Goal: Obtain resource: Obtain resource

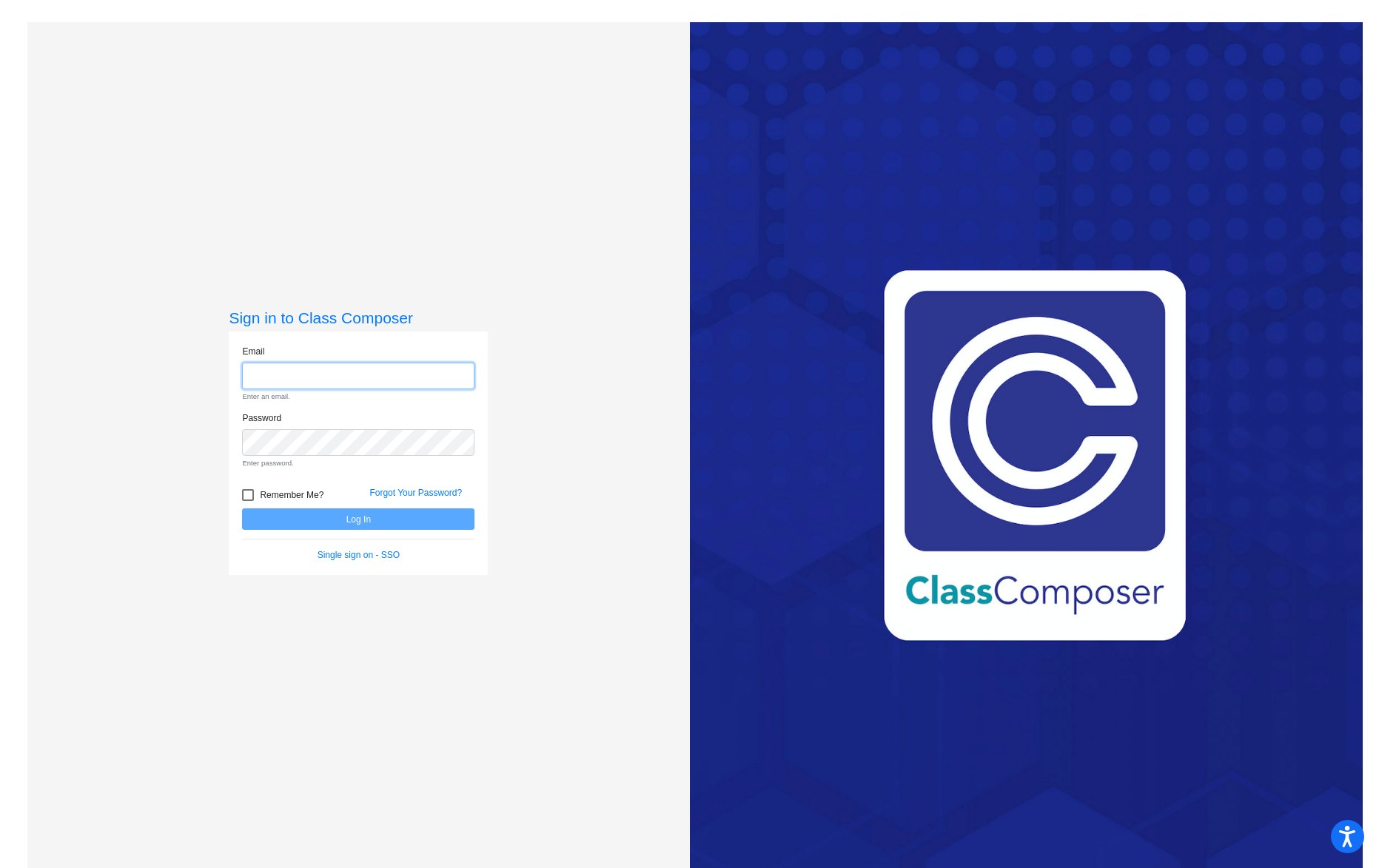
type input "[PERSON_NAME][EMAIL_ADDRESS][DOMAIN_NAME]"
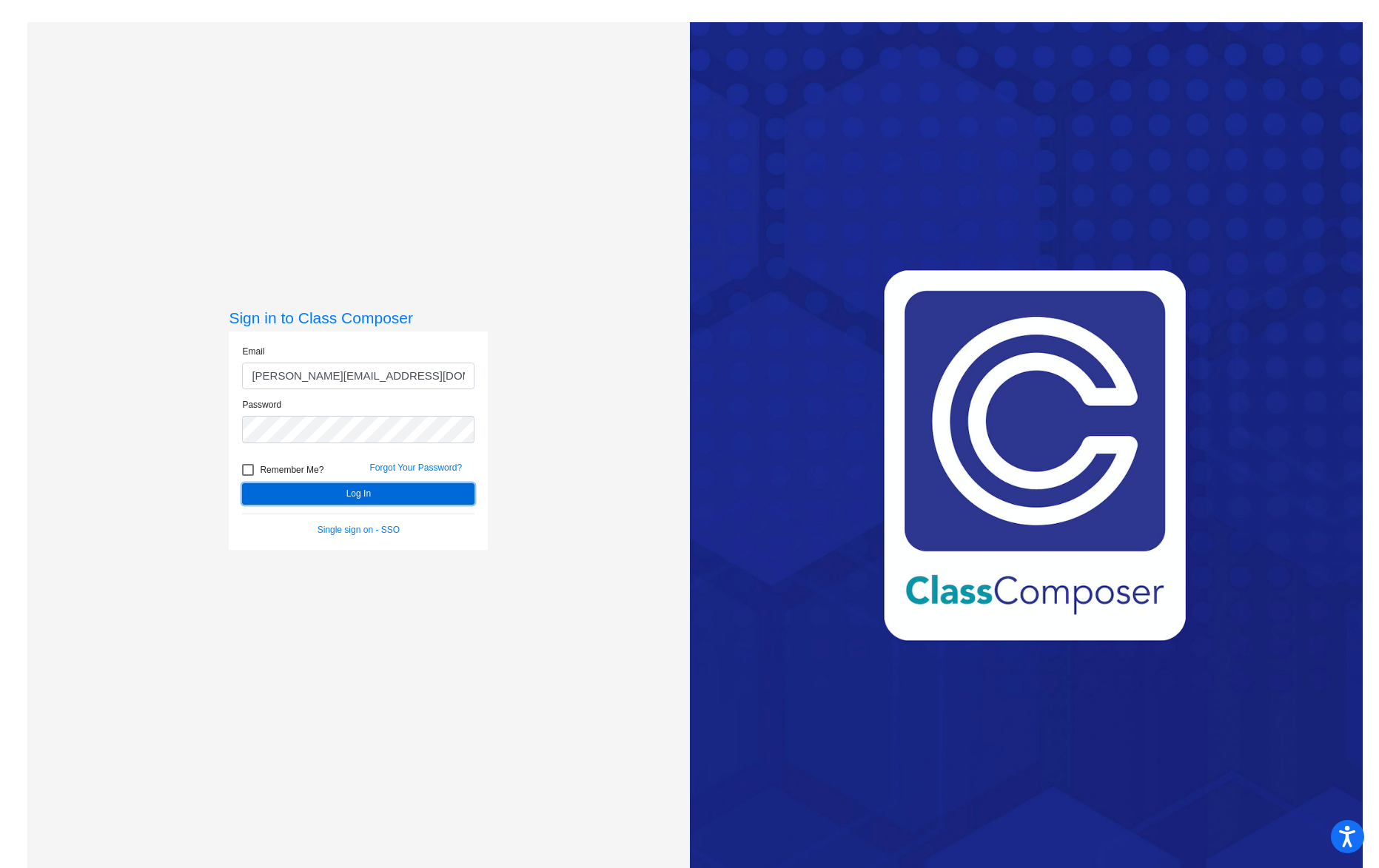
click at [379, 515] on form "Email [PERSON_NAME][EMAIL_ADDRESS][DOMAIN_NAME] Password Remember Me? Forgot Yo…" at bounding box center [358, 440] width 232 height 191
click at [341, 490] on button "Log In" at bounding box center [358, 494] width 232 height 21
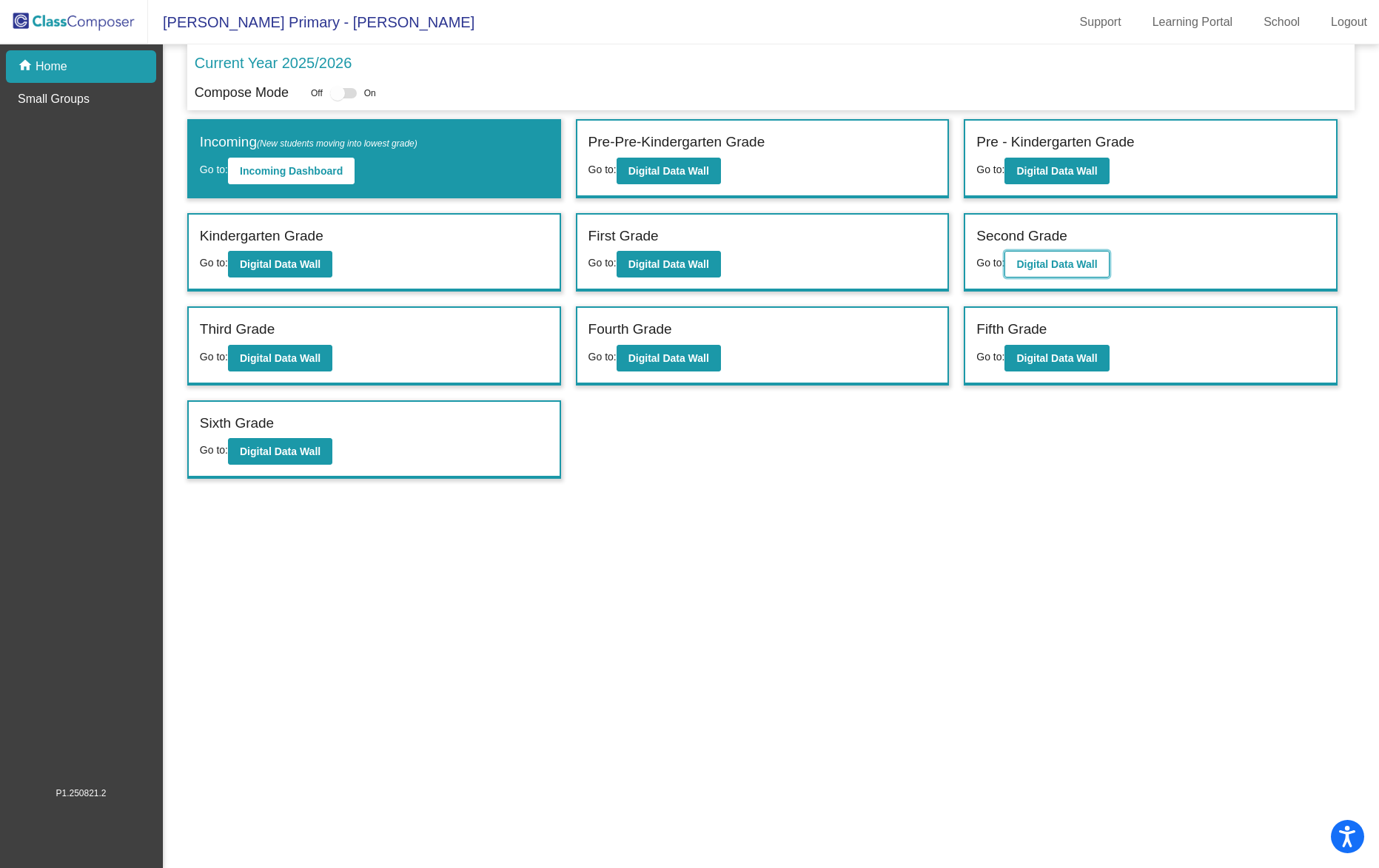
click at [1050, 263] on b "Digital Data Wall" at bounding box center [1056, 264] width 80 height 12
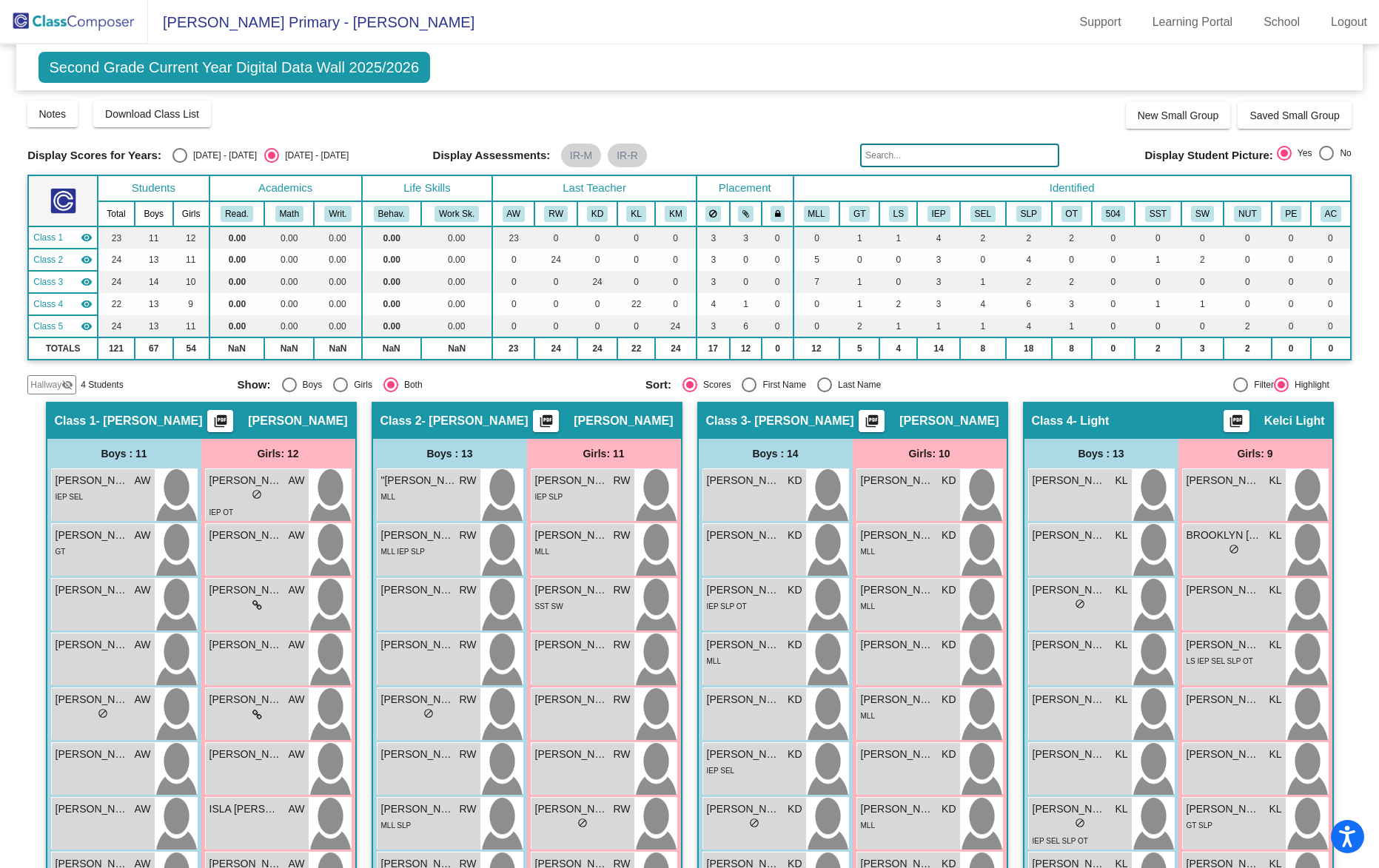
click at [555, 414] on mat-icon "picture_as_pdf" at bounding box center [545, 424] width 18 height 21
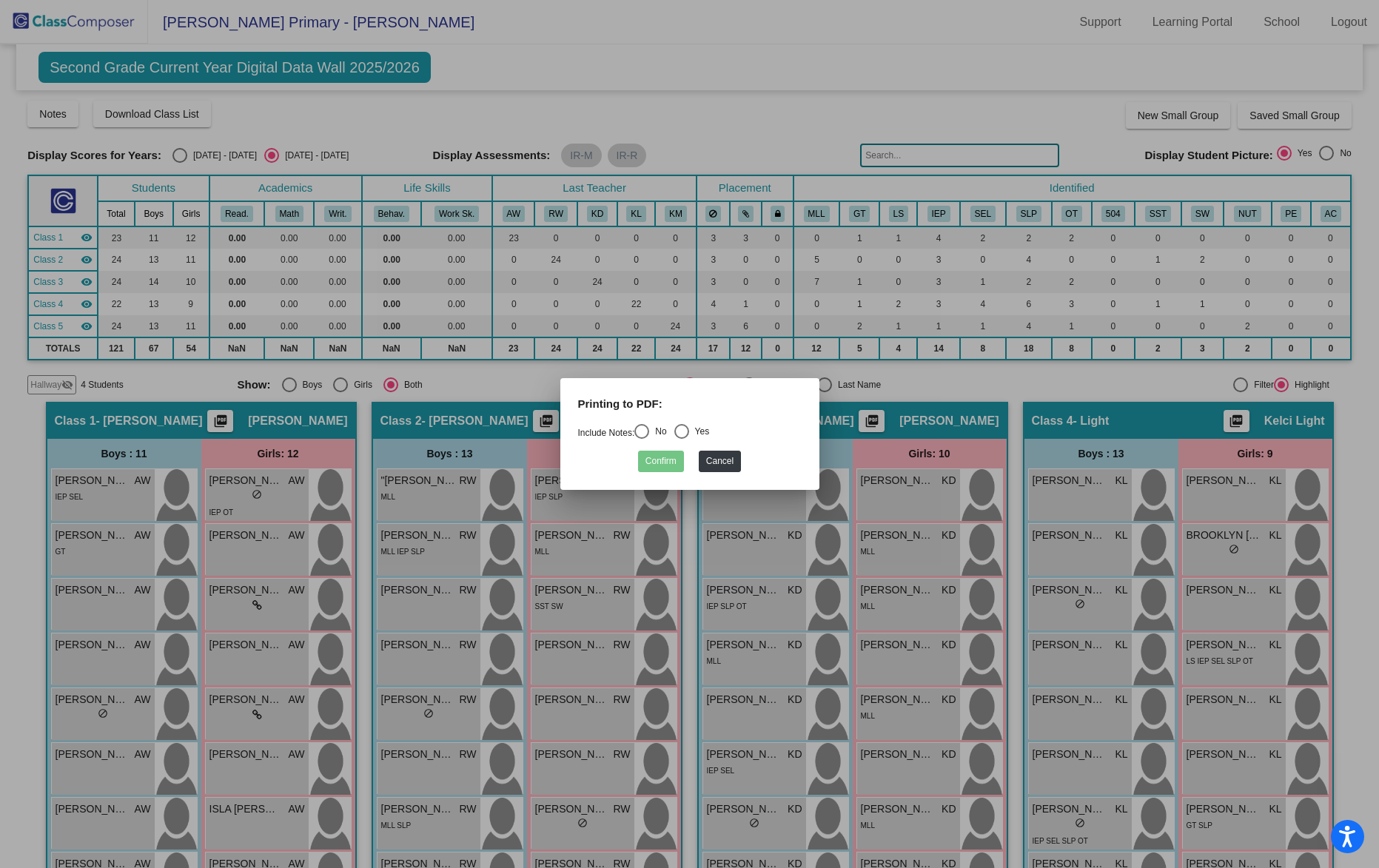
click at [644, 429] on div "Select an option" at bounding box center [641, 431] width 15 height 15
click at [641, 439] on input "No" at bounding box center [640, 439] width 1 height 1
radio input "true"
click at [664, 461] on button "Confirm" at bounding box center [660, 461] width 46 height 21
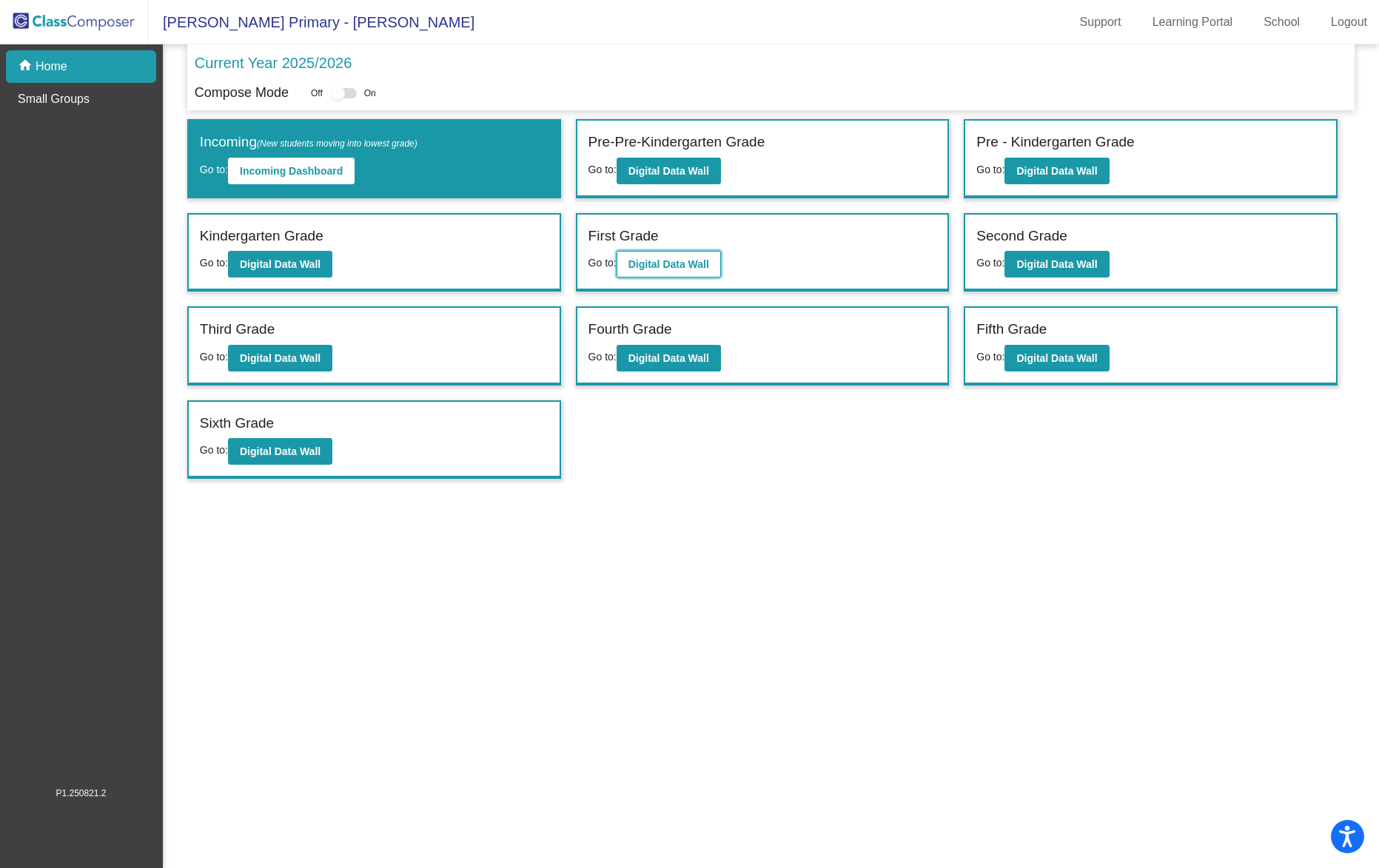
click at [686, 262] on b "Digital Data Wall" at bounding box center [668, 264] width 80 height 12
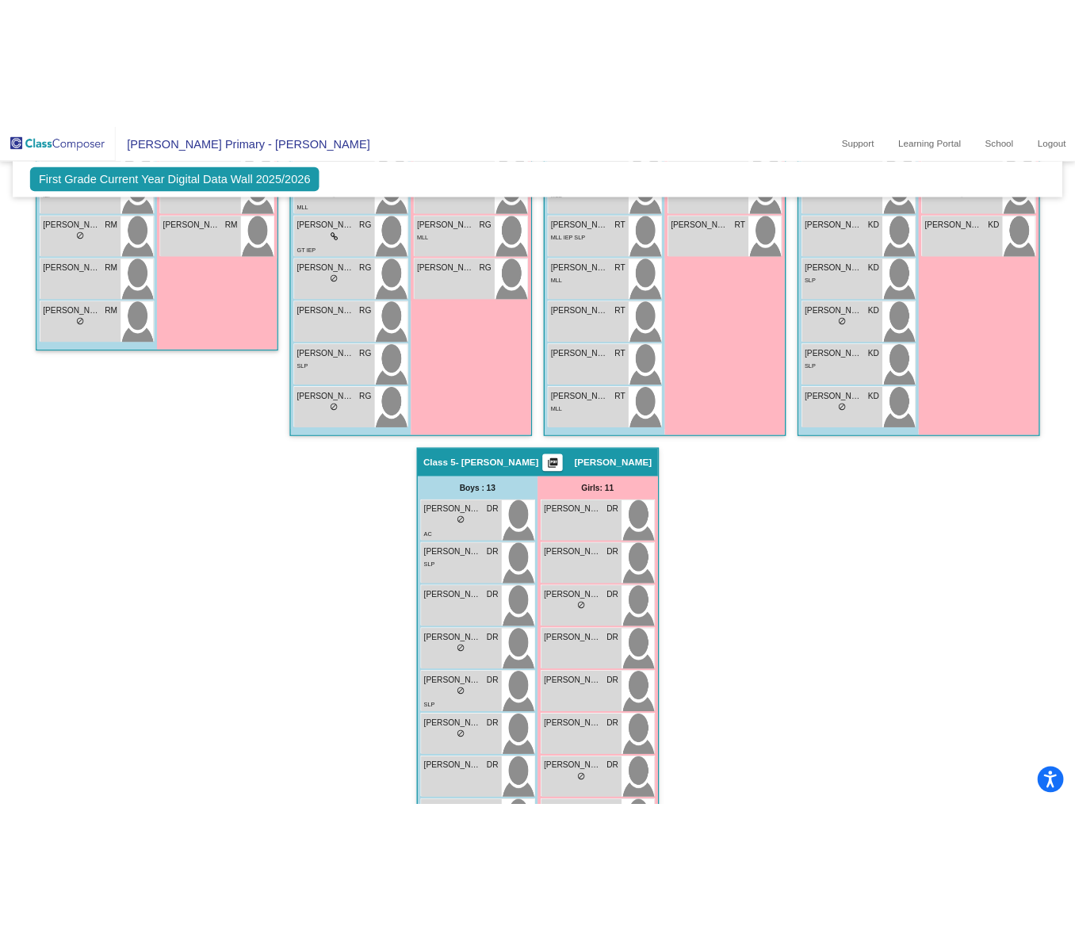
scroll to position [909, 0]
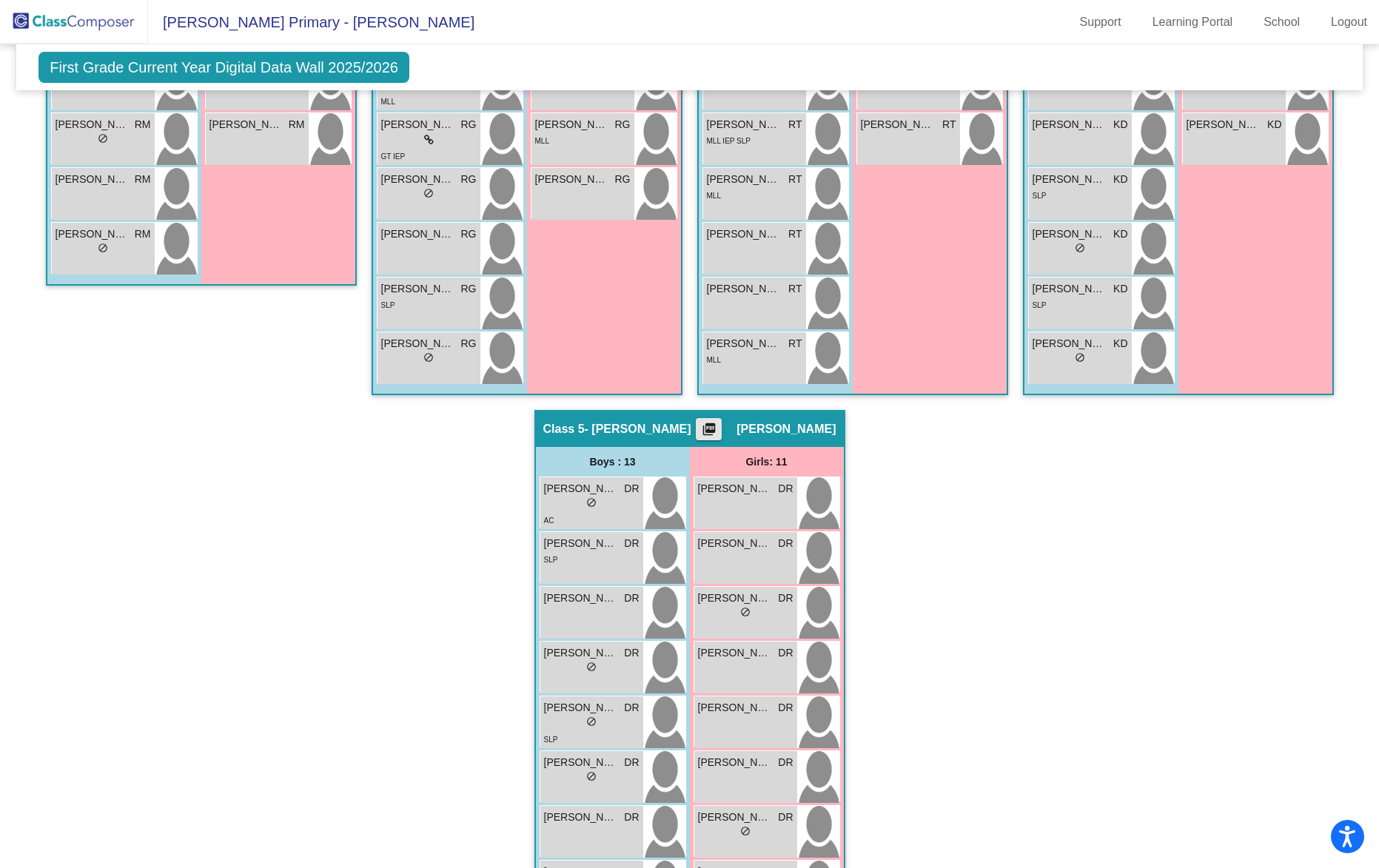
click at [718, 427] on mat-icon "picture_as_pdf" at bounding box center [709, 432] width 18 height 21
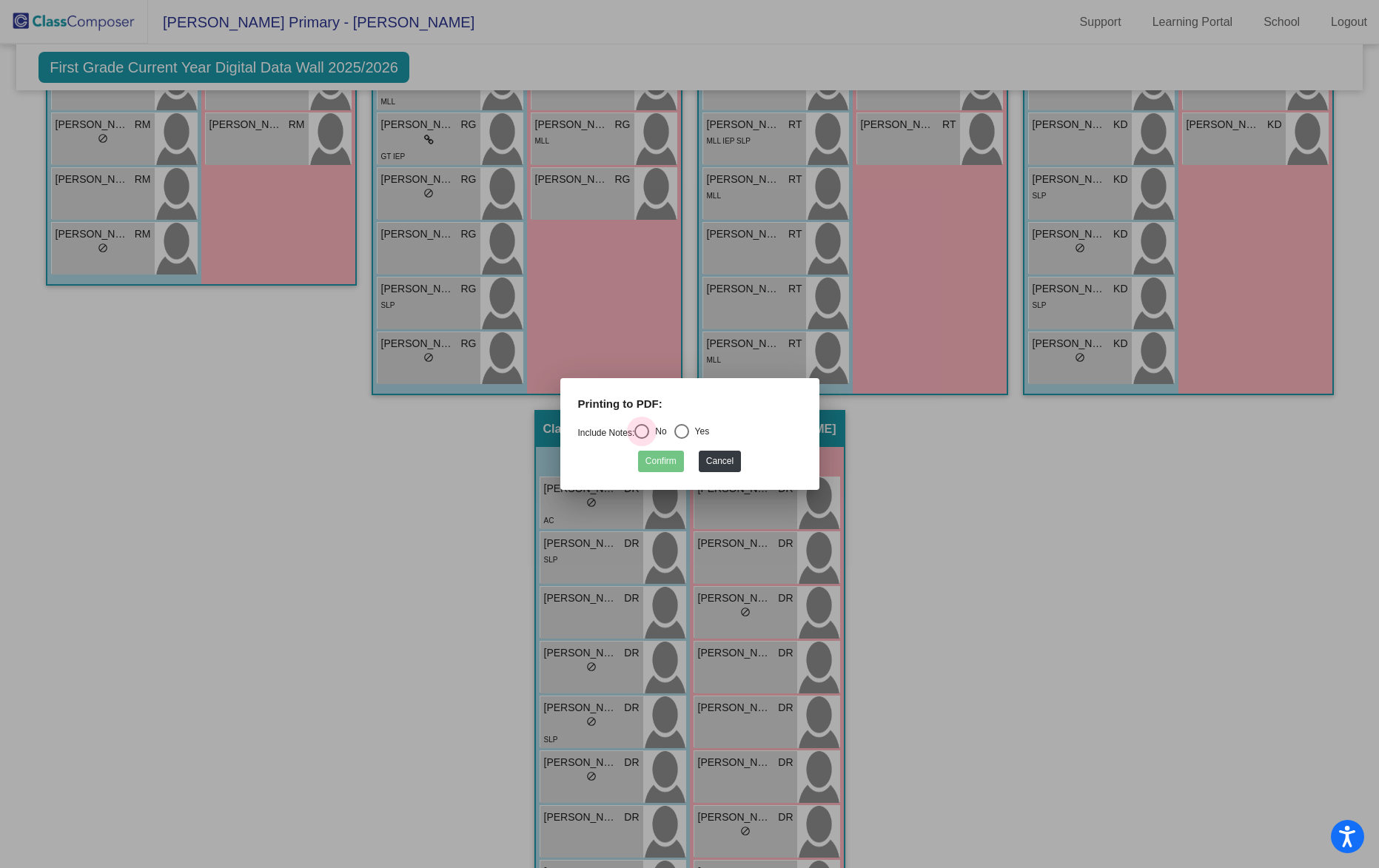
click at [649, 428] on div "Select an option" at bounding box center [641, 431] width 15 height 15
click at [641, 439] on input "No" at bounding box center [640, 439] width 1 height 1
radio input "true"
click at [663, 462] on button "Confirm" at bounding box center [660, 461] width 46 height 21
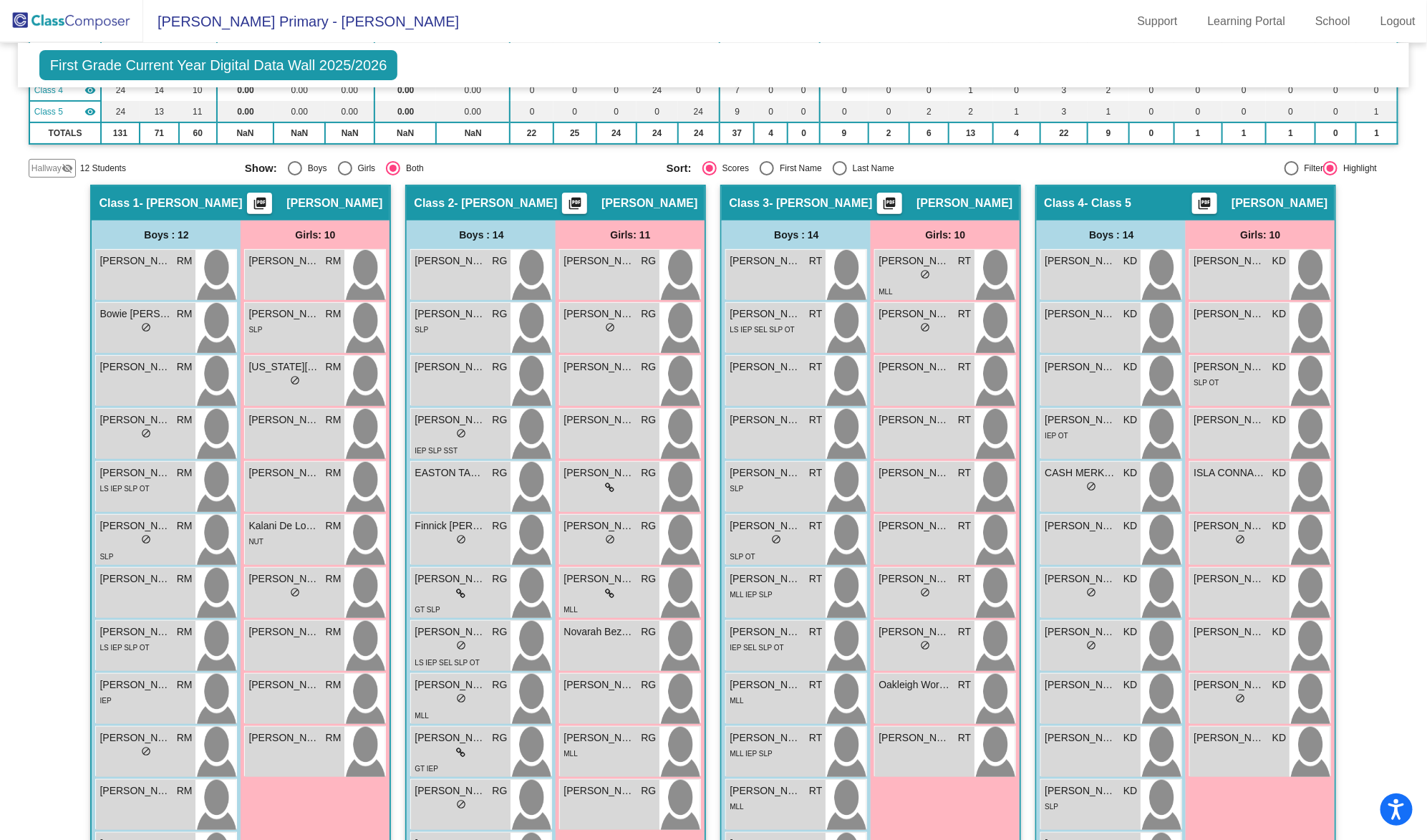
scroll to position [200, 0]
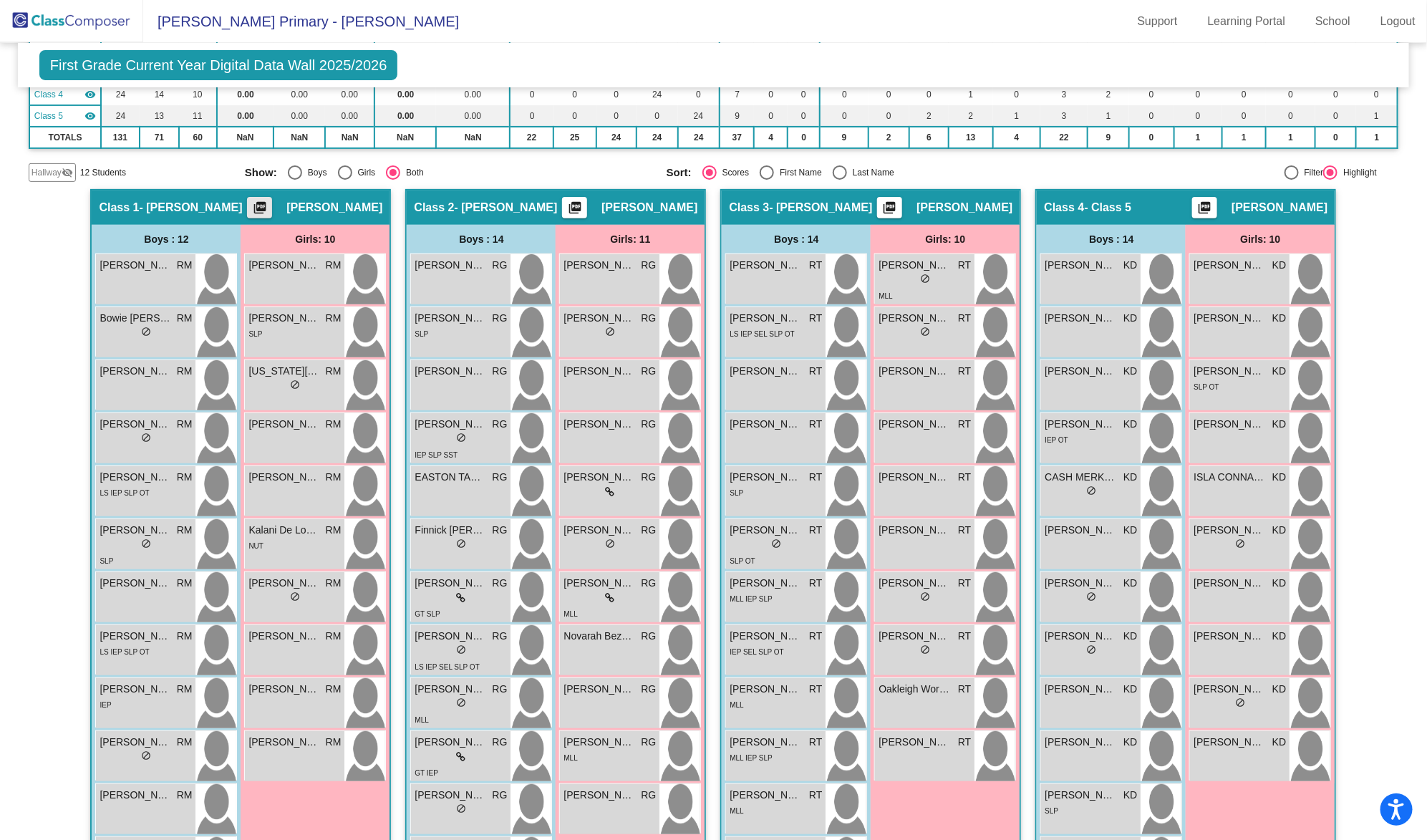
click at [251, 205] on mat-icon "picture_as_pdf" at bounding box center [259, 210] width 17 height 20
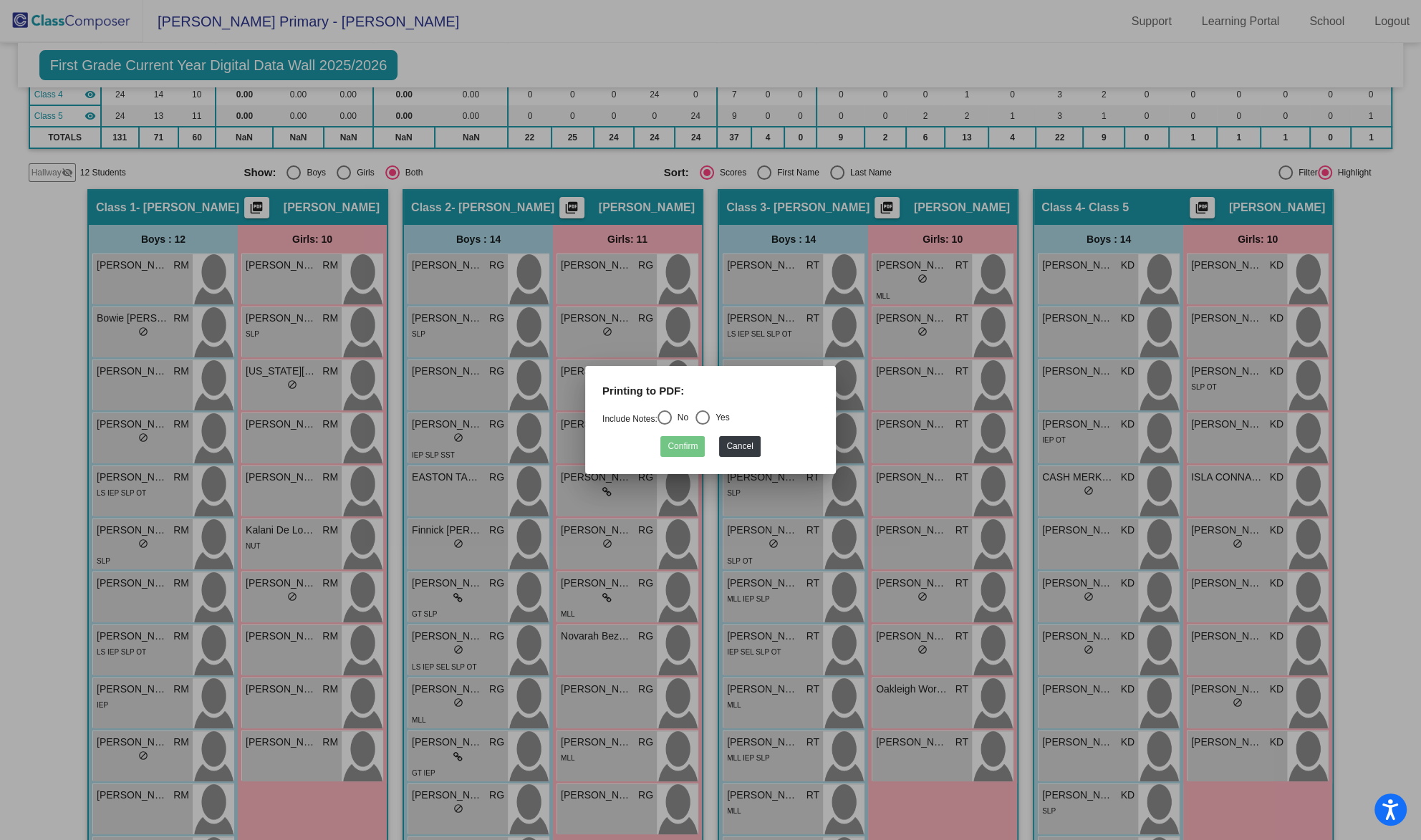
click at [666, 419] on div "Select an option" at bounding box center [665, 417] width 14 height 14
click at [665, 425] on input "No" at bounding box center [664, 425] width 1 height 1
radio input "true"
click at [678, 447] on button "Confirm" at bounding box center [682, 446] width 44 height 21
